Goal: Information Seeking & Learning: Learn about a topic

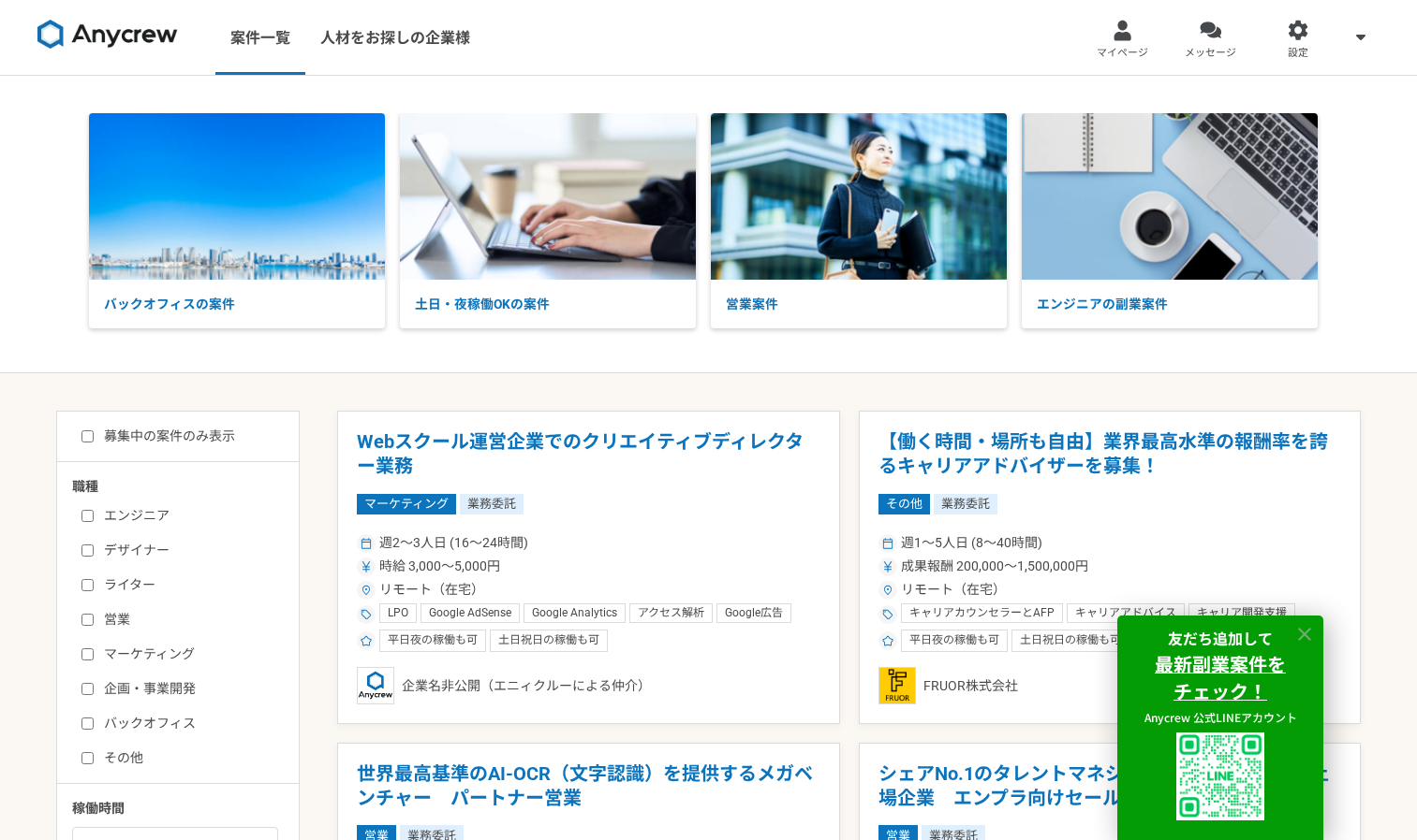
click at [1307, 637] on icon at bounding box center [1303, 634] width 13 height 13
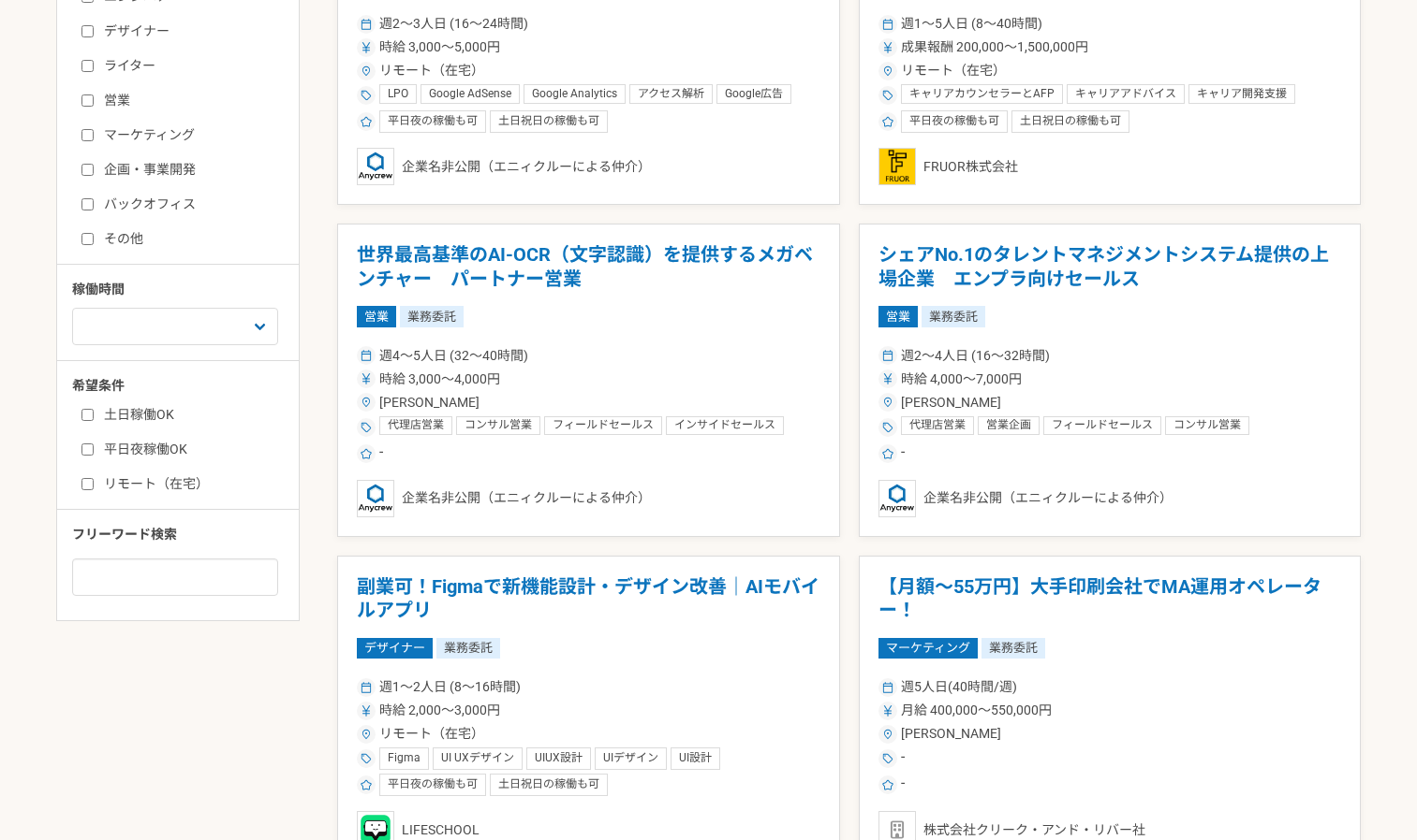
scroll to position [552, 0]
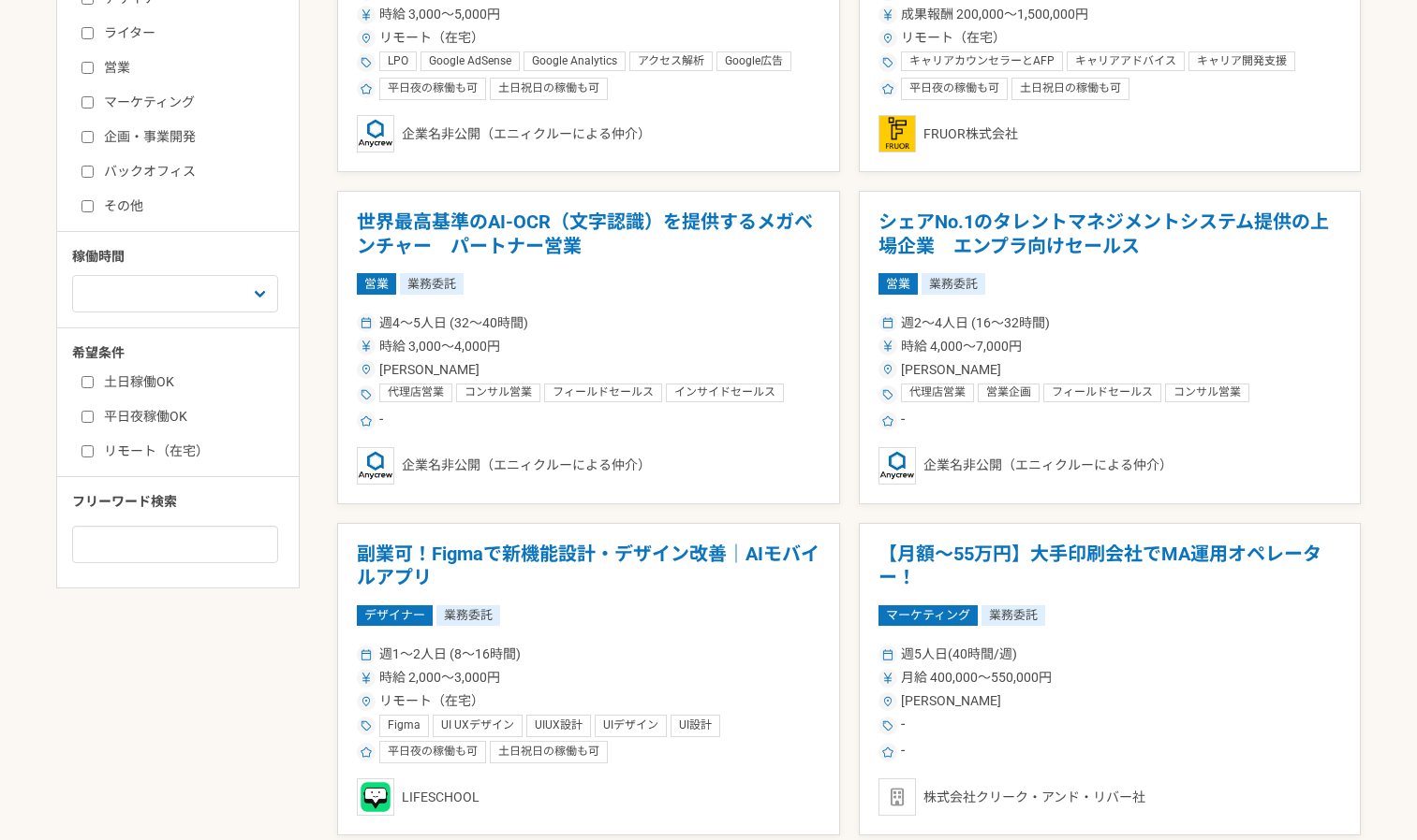
click at [81, 135] on input "企画・事業開発" at bounding box center [87, 137] width 12 height 12
checkbox input "true"
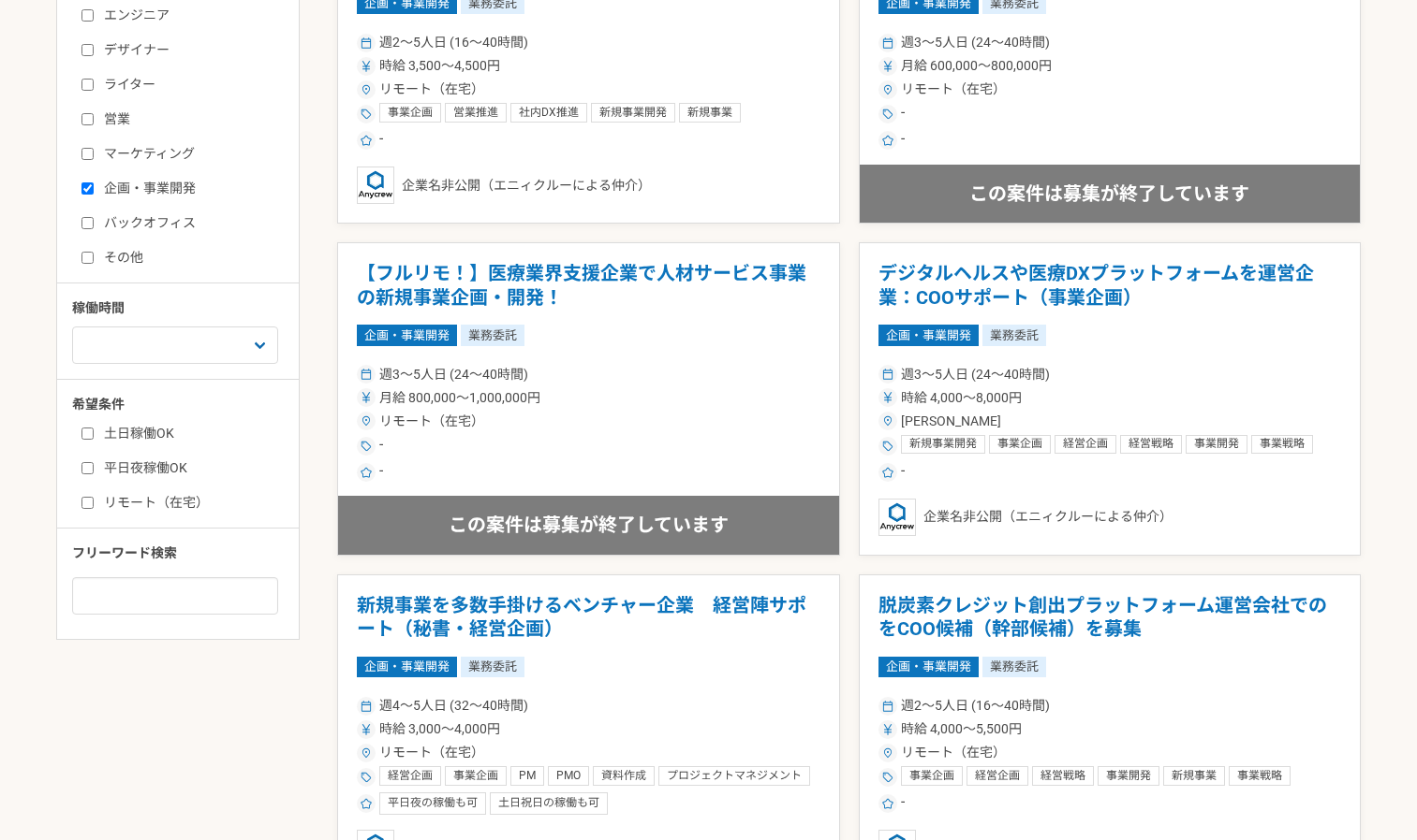
scroll to position [552, 0]
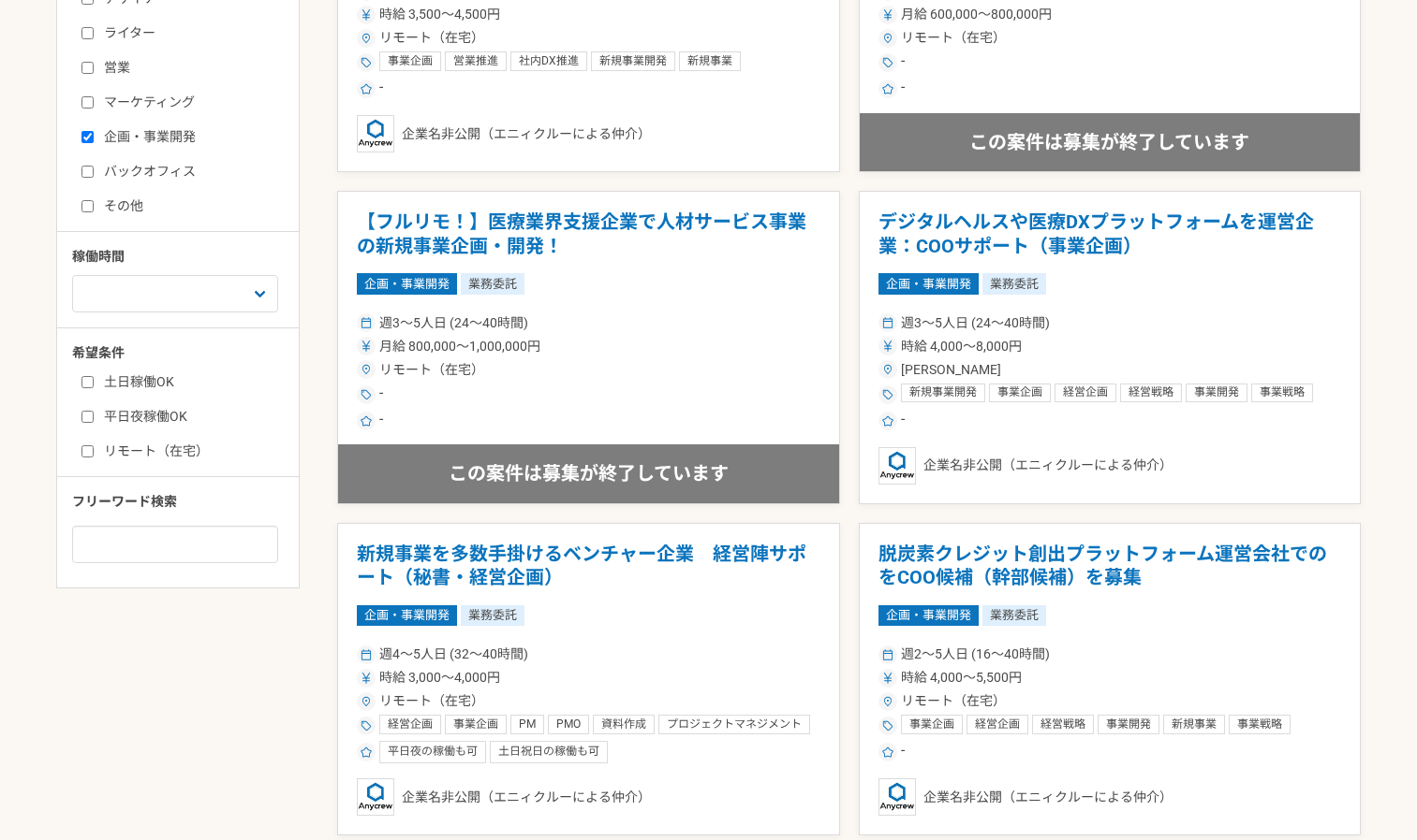
click at [87, 172] on input "バックオフィス" at bounding box center [87, 172] width 12 height 12
checkbox input "true"
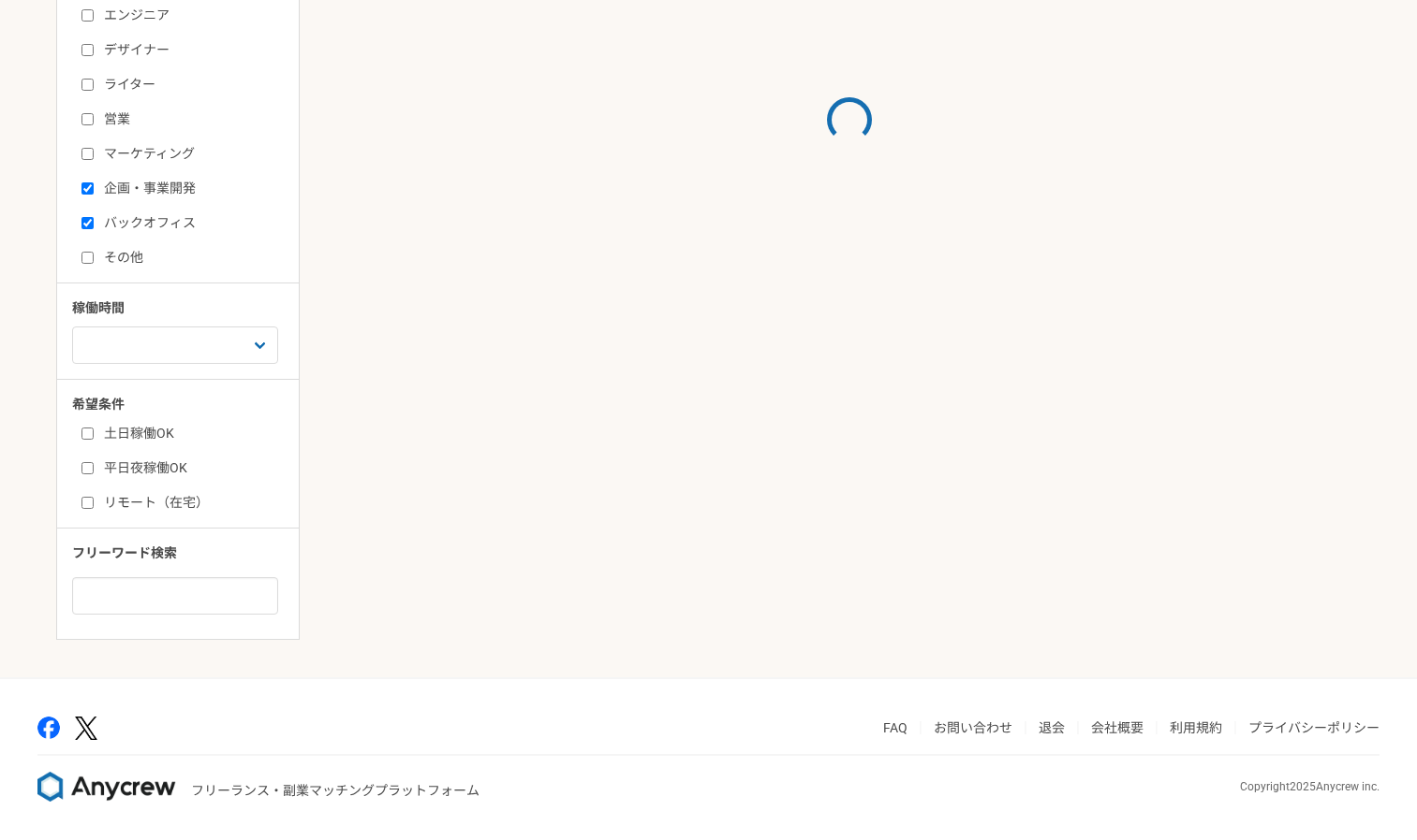
scroll to position [552, 0]
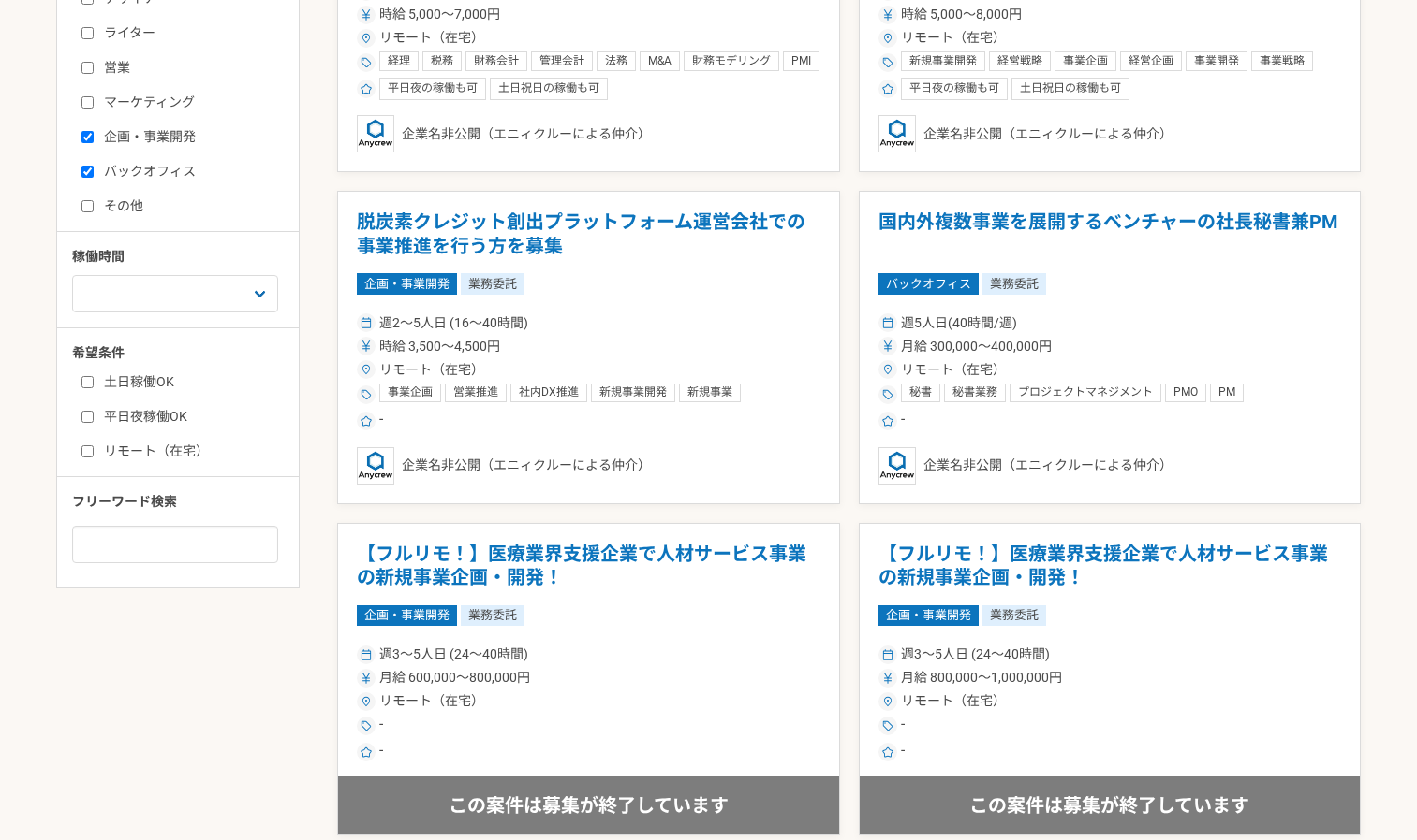
click at [88, 141] on input "企画・事業開発" at bounding box center [87, 137] width 12 height 12
checkbox input "false"
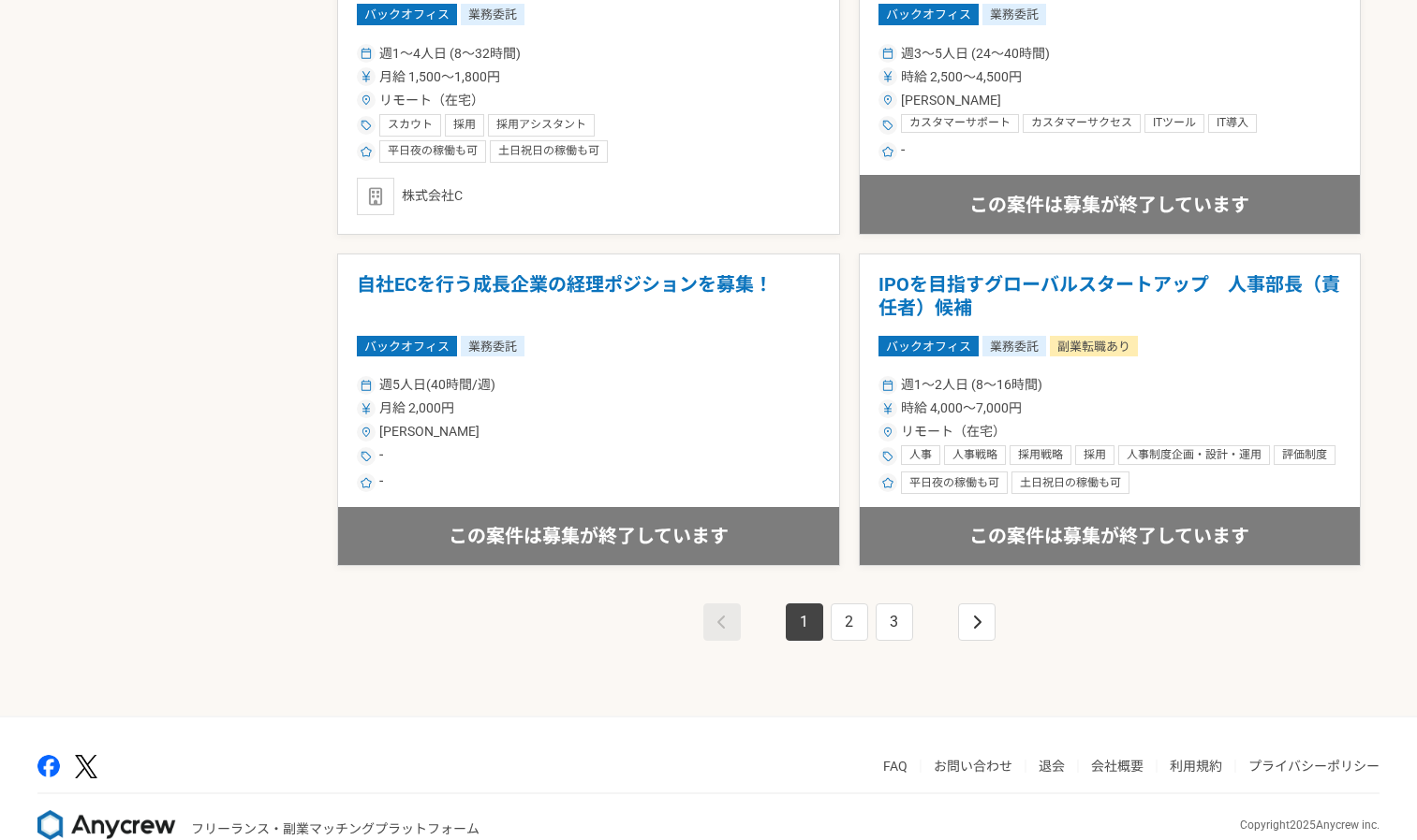
scroll to position [3130, 0]
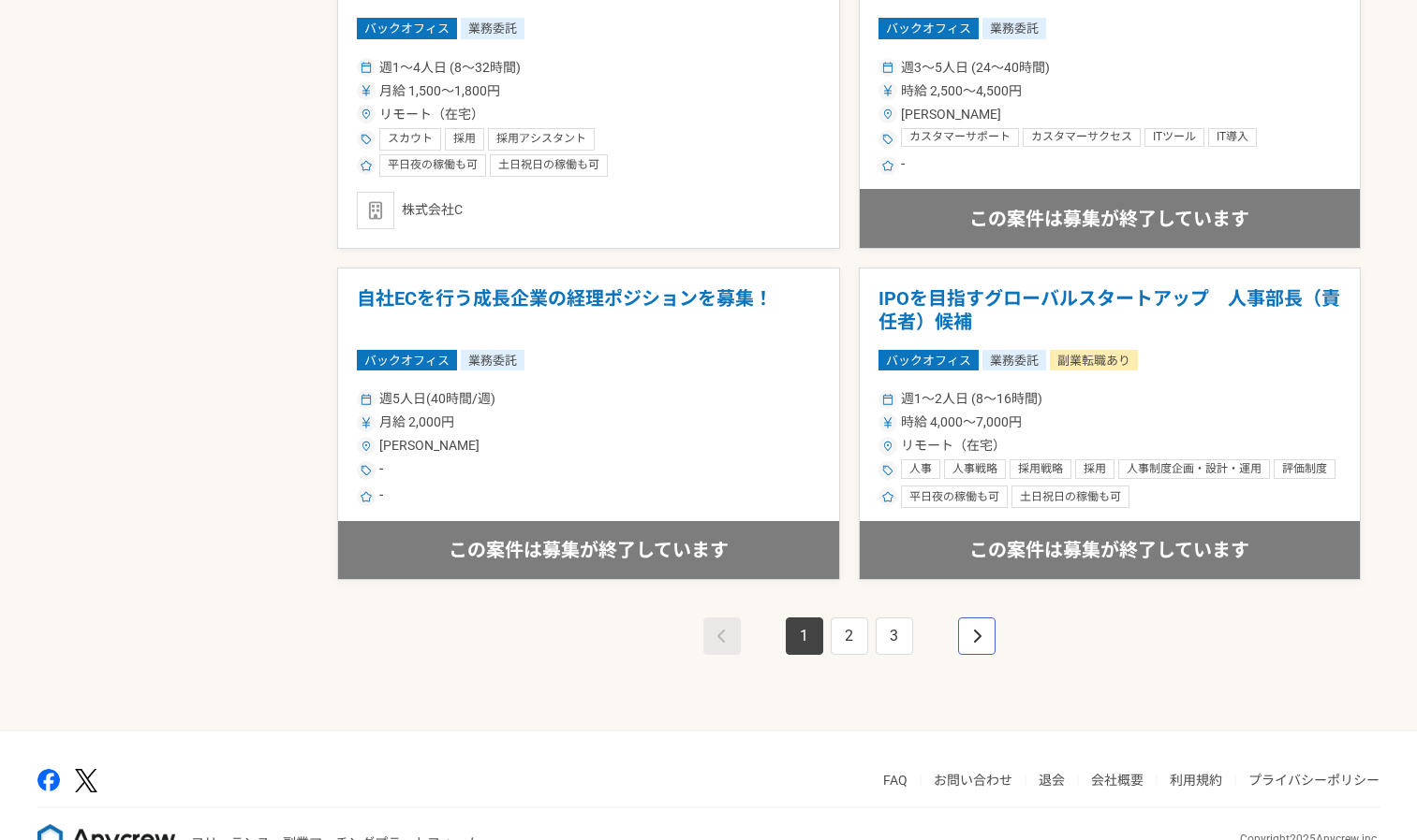
click at [973, 630] on icon "pagination" at bounding box center [976, 636] width 9 height 15
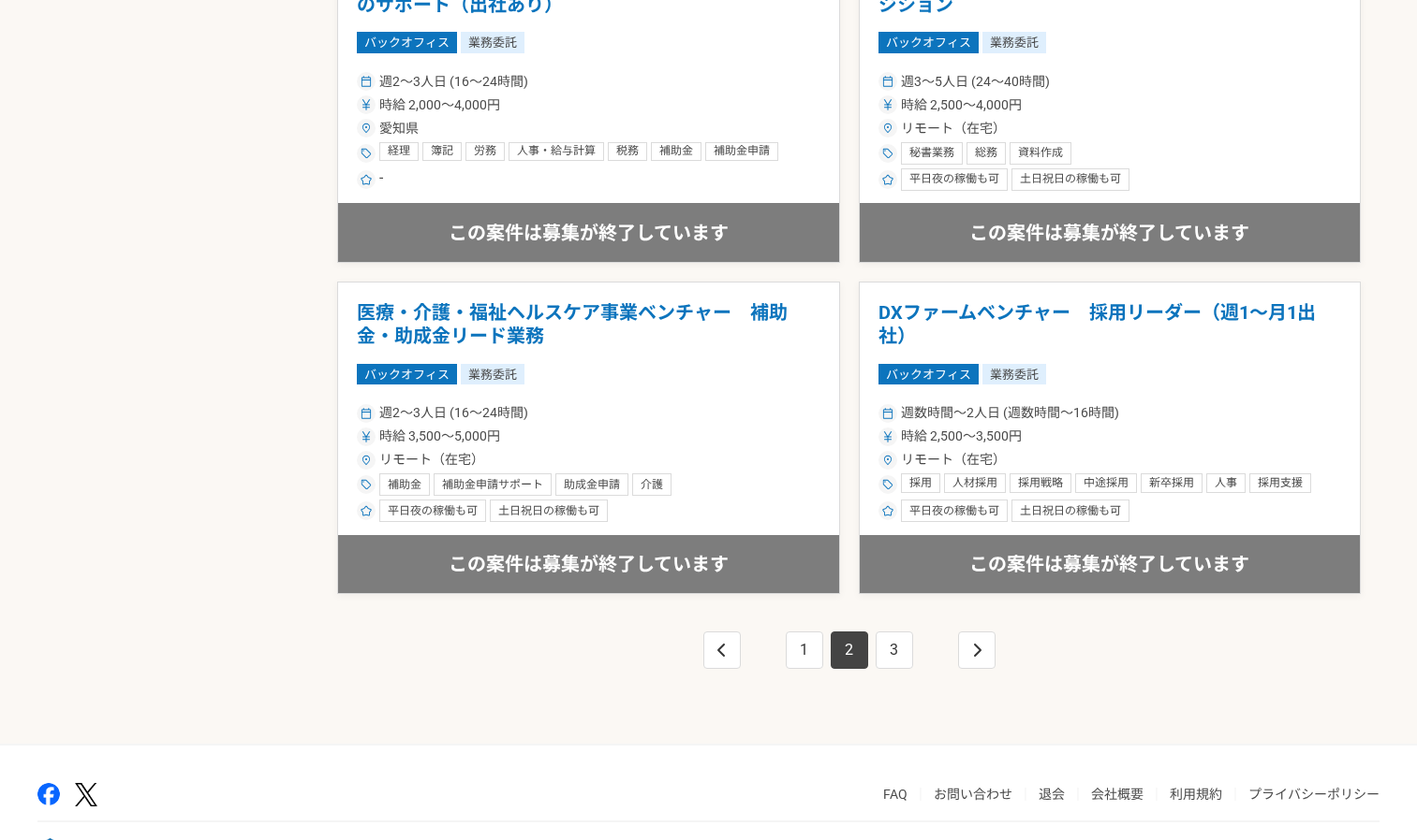
scroll to position [3183, 0]
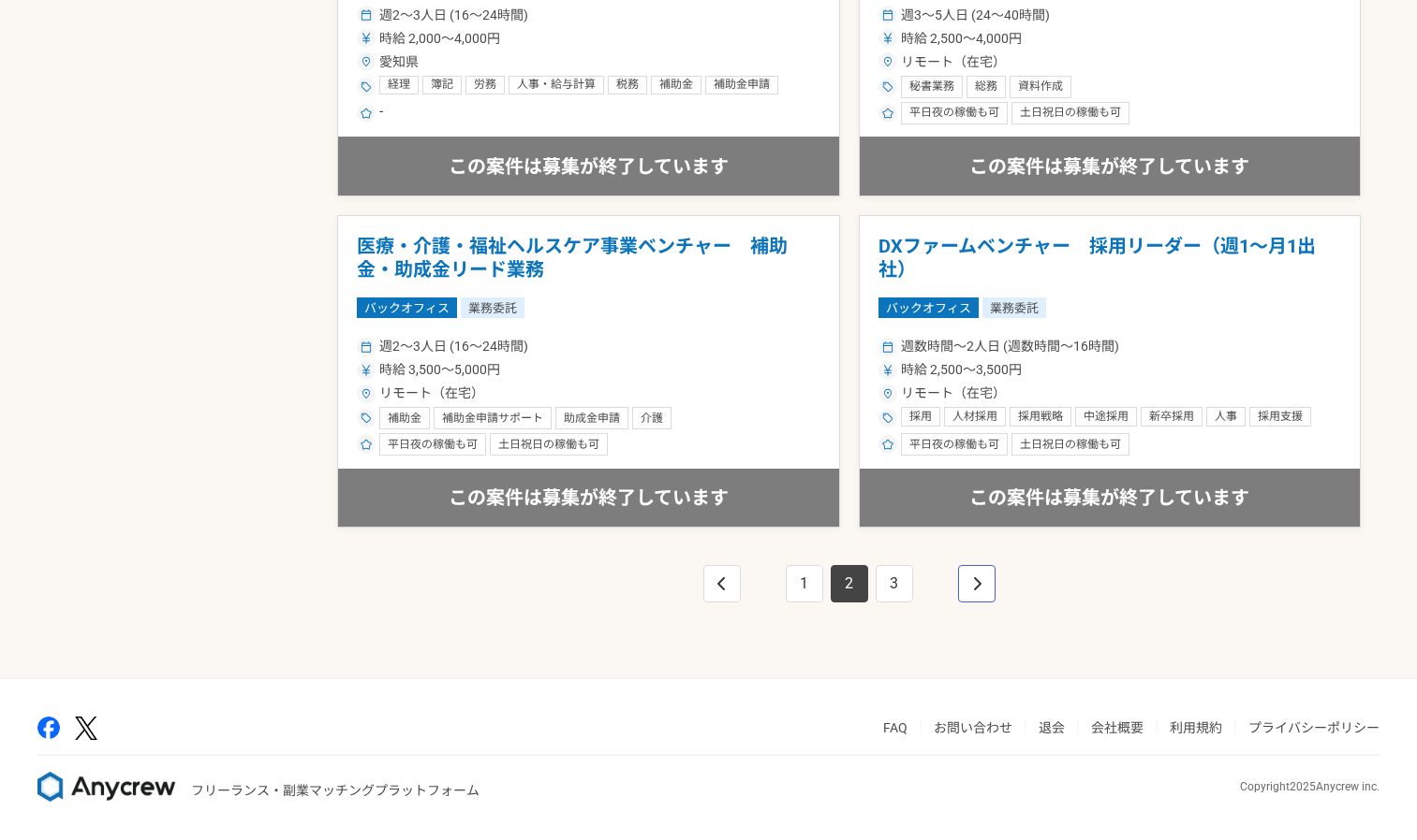
click at [977, 582] on icon "pagination" at bounding box center [977, 583] width 8 height 13
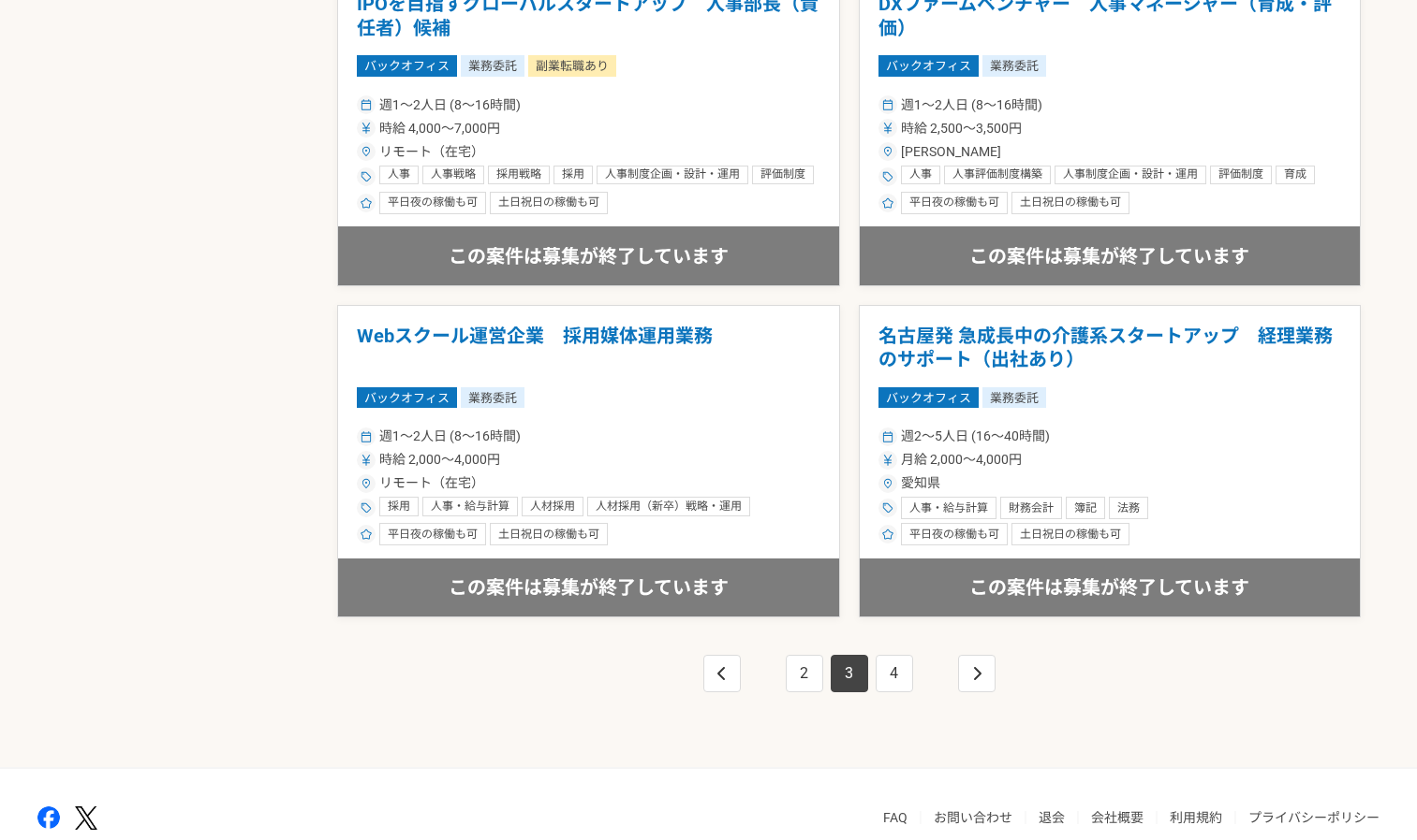
scroll to position [3160, 0]
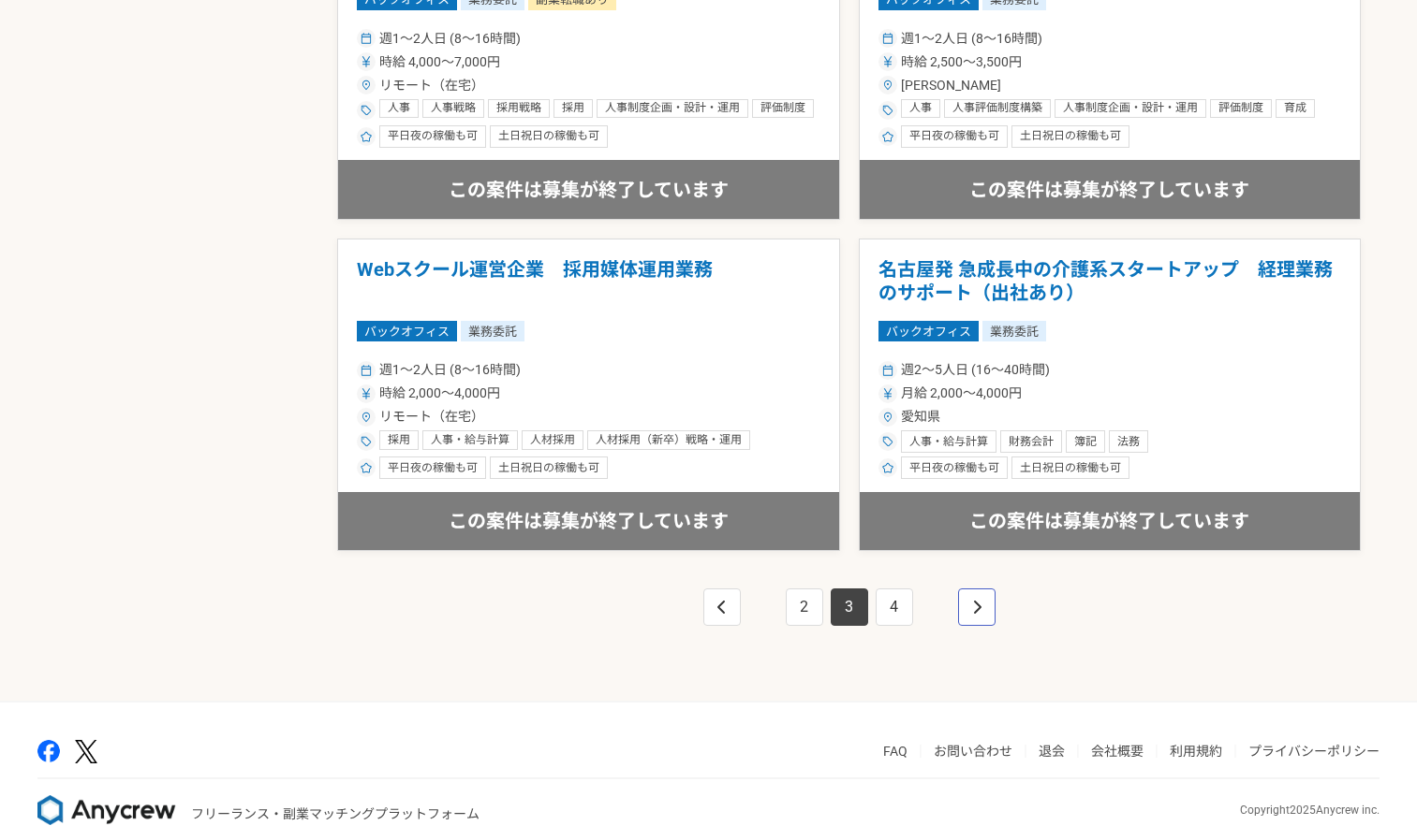
click at [989, 606] on link "pagination" at bounding box center [977, 607] width 38 height 38
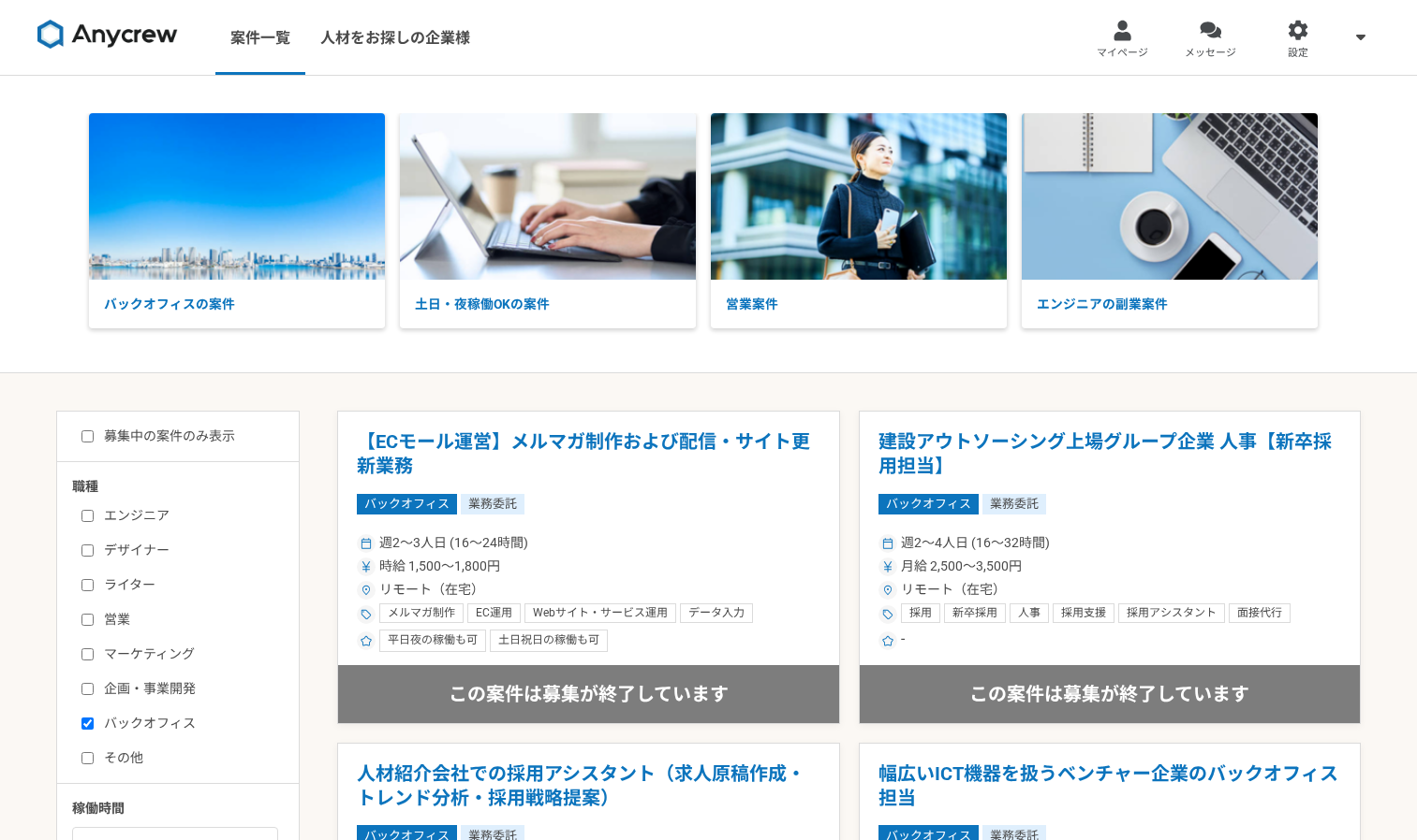
click at [91, 758] on input "その他" at bounding box center [87, 758] width 12 height 12
checkbox input "true"
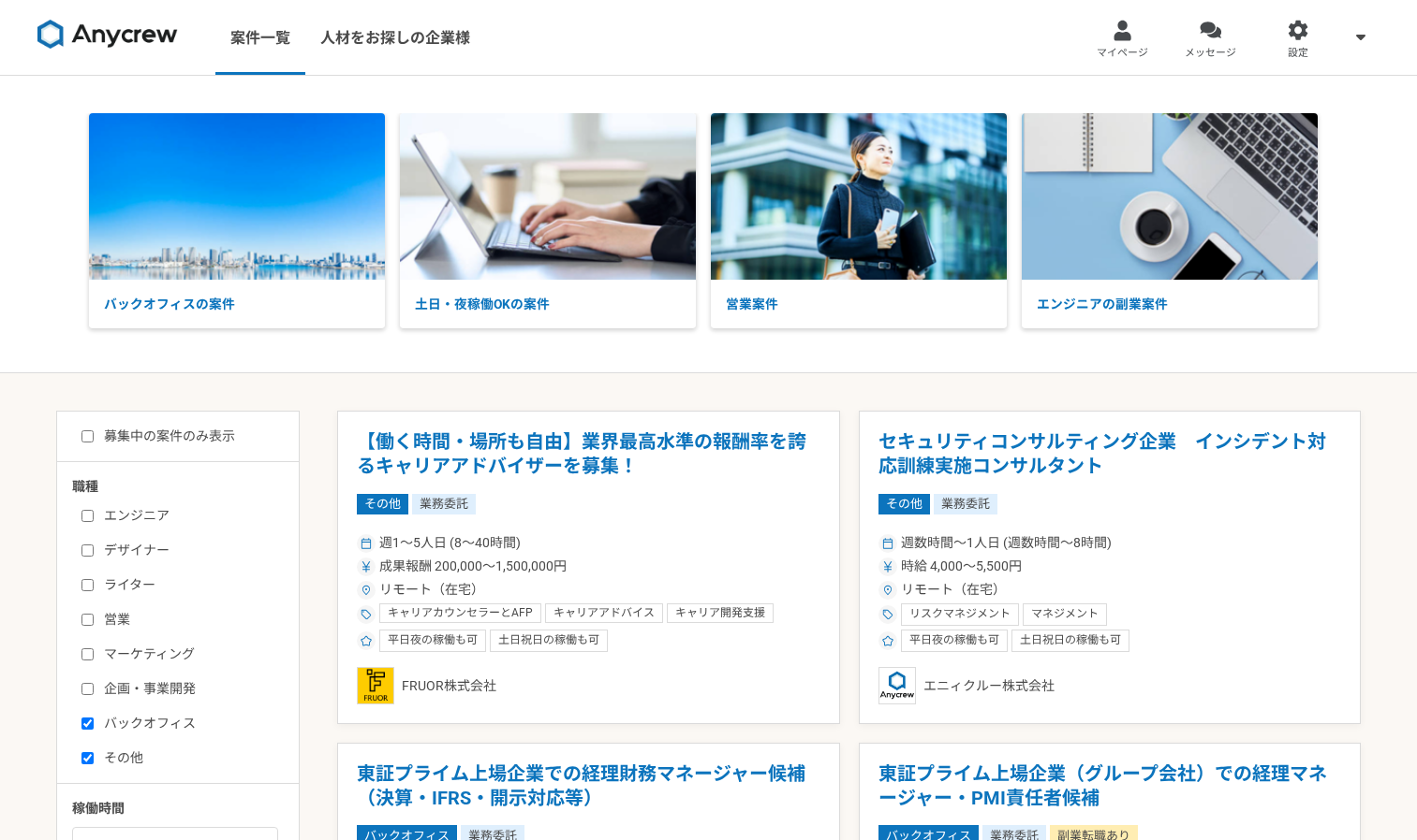
click at [85, 722] on input "バックオフィス" at bounding box center [87, 724] width 12 height 12
checkbox input "false"
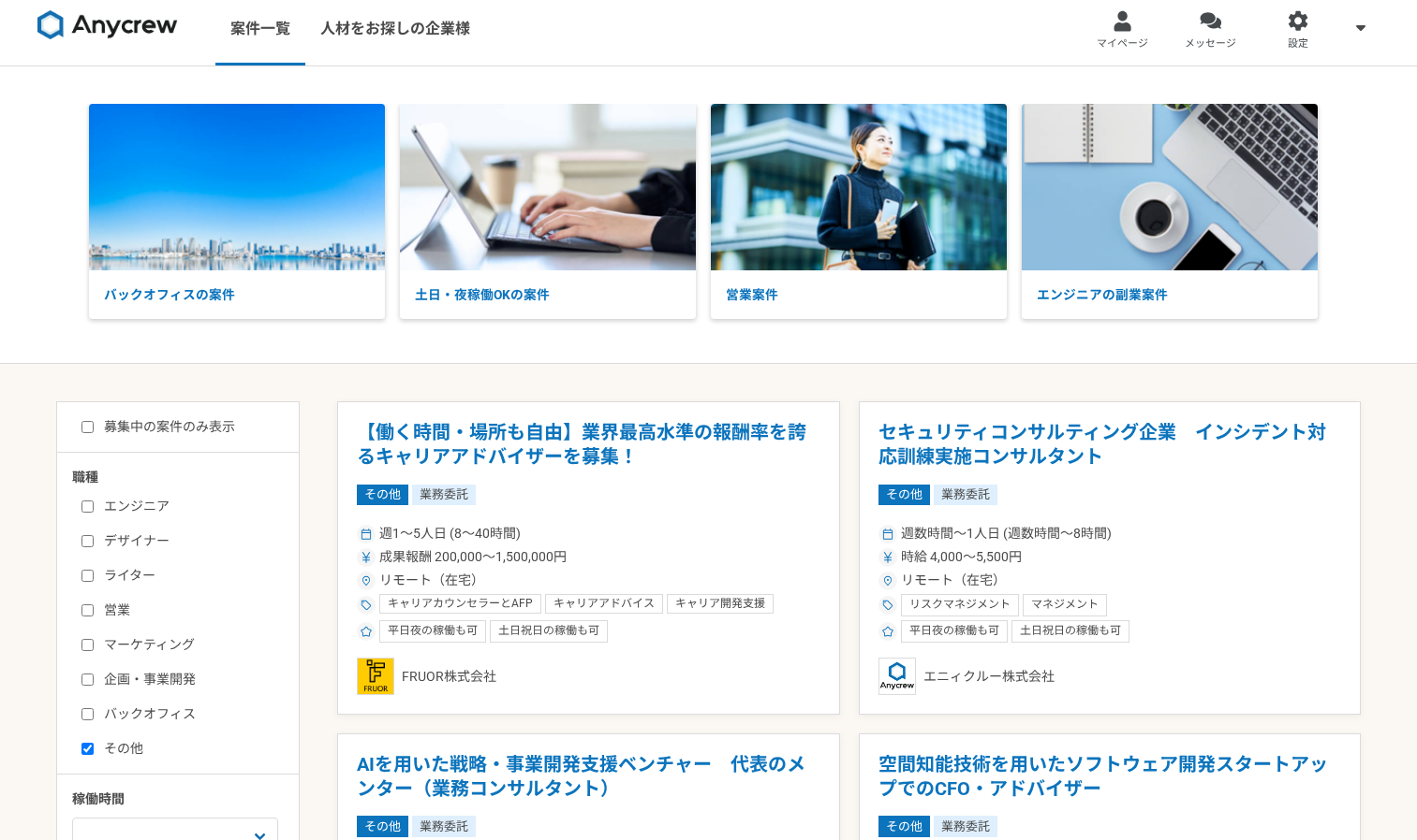
scroll to position [14, 0]
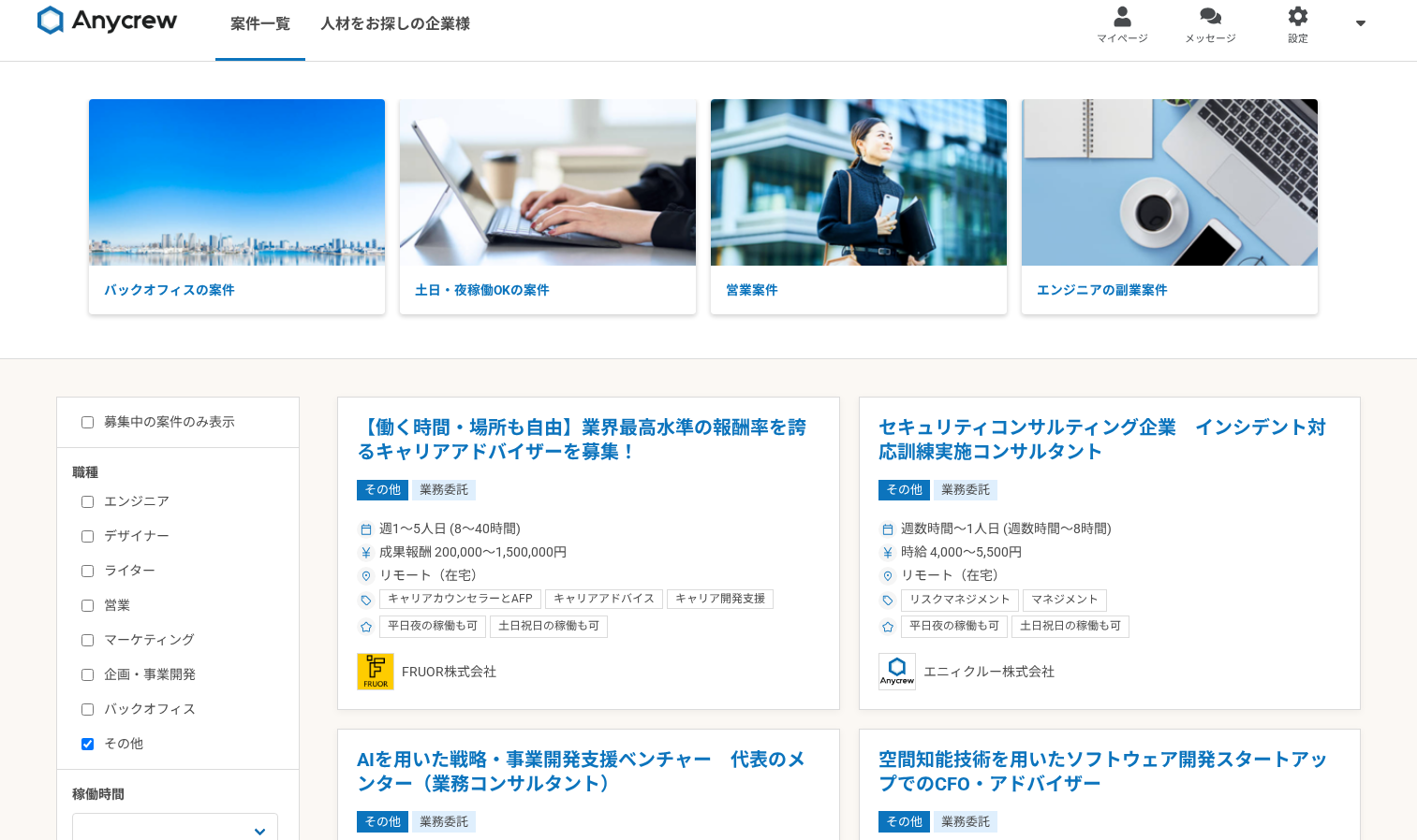
click at [85, 746] on input "その他" at bounding box center [87, 744] width 12 height 12
checkbox input "false"
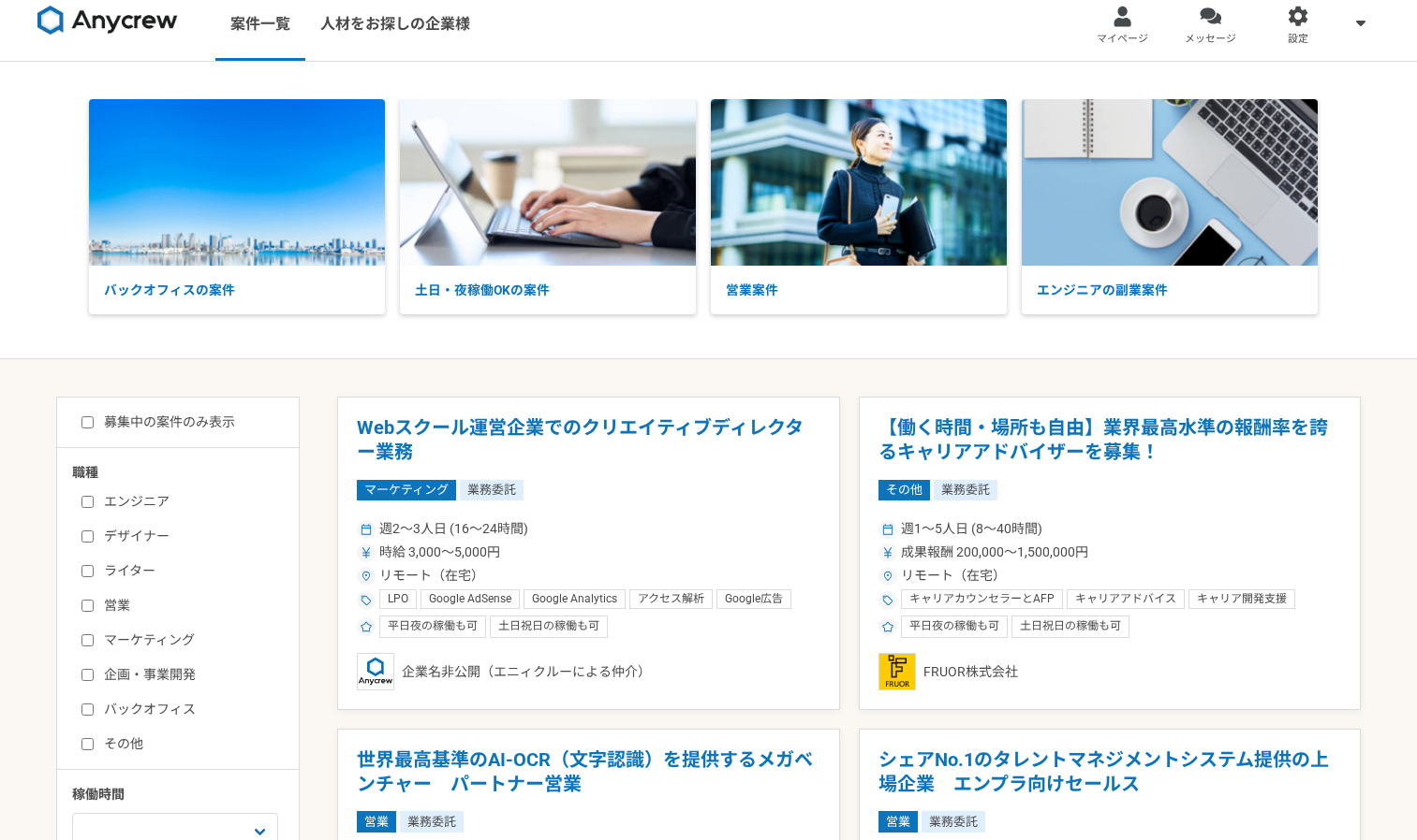
click at [83, 713] on input "バックオフィス" at bounding box center [87, 710] width 12 height 12
checkbox input "true"
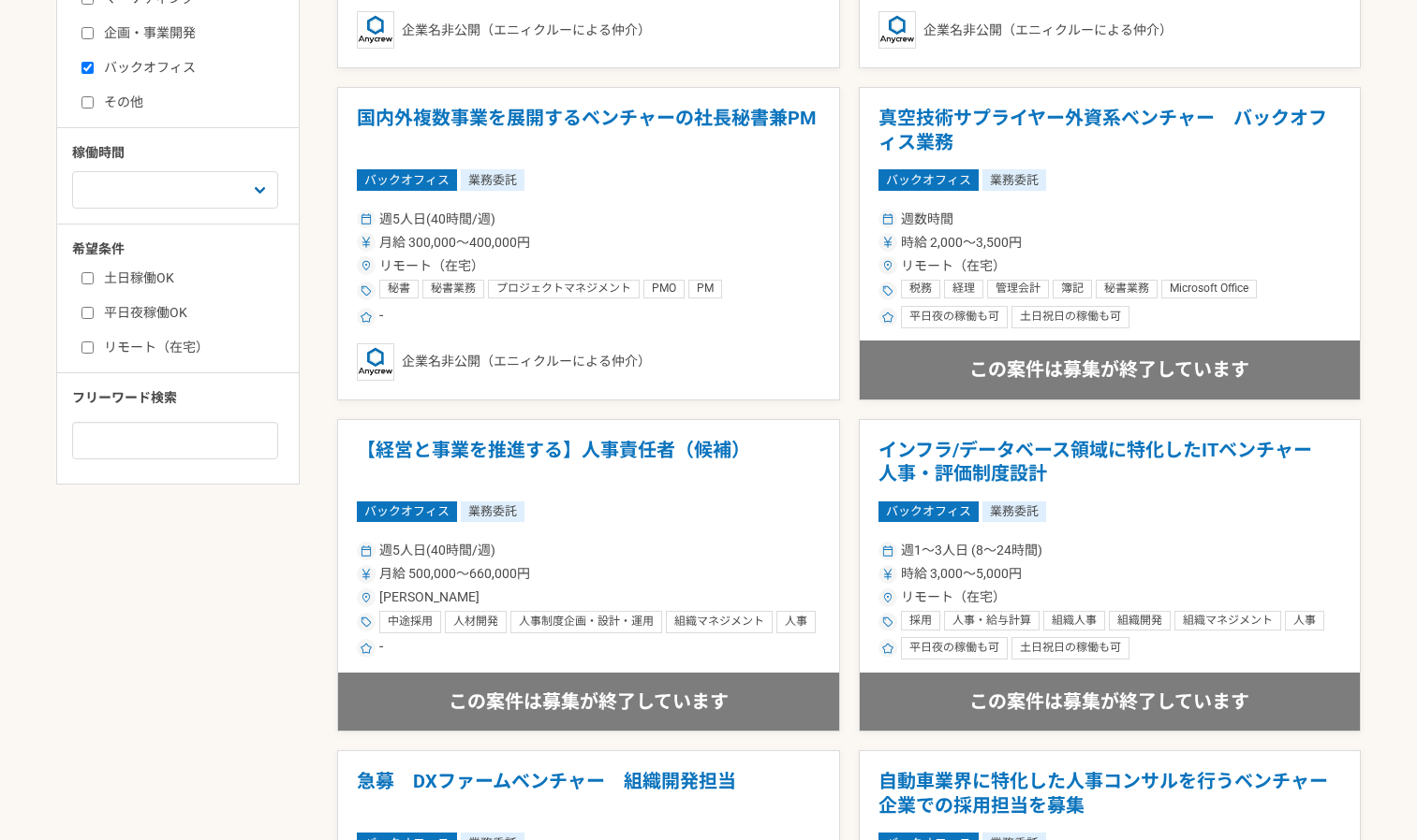
scroll to position [623, 0]
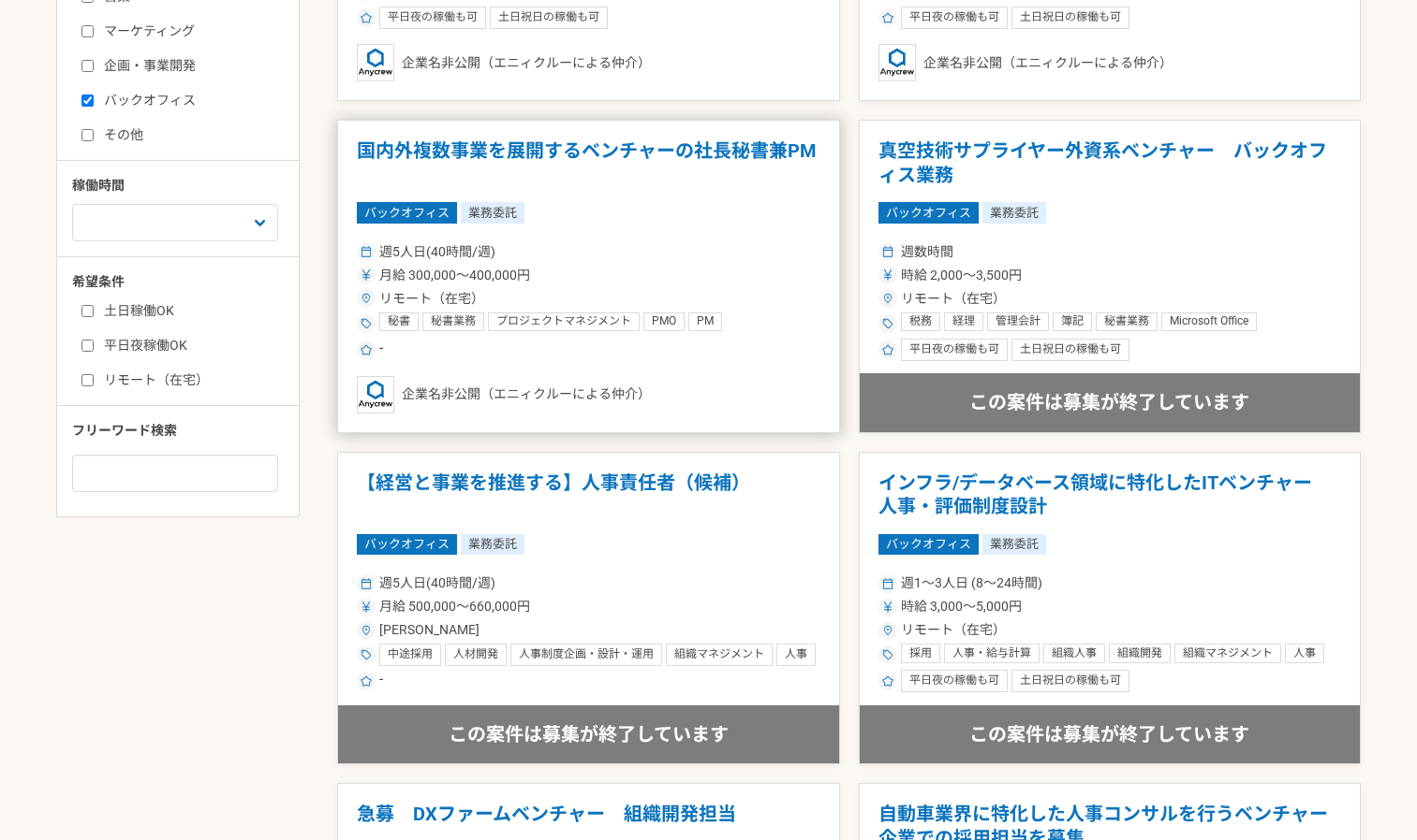
click at [578, 160] on h1 "国内外複数事業を展開するベンチャーの社長秘書兼PM" at bounding box center [588, 163] width 463 height 47
